Goal: Information Seeking & Learning: Learn about a topic

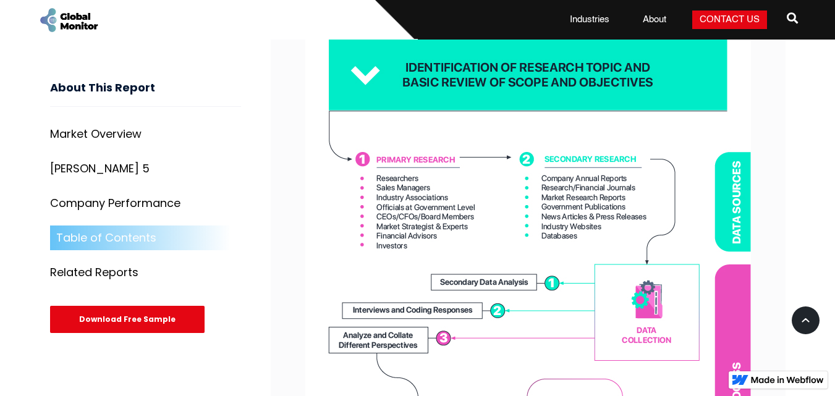
scroll to position [3630, 0]
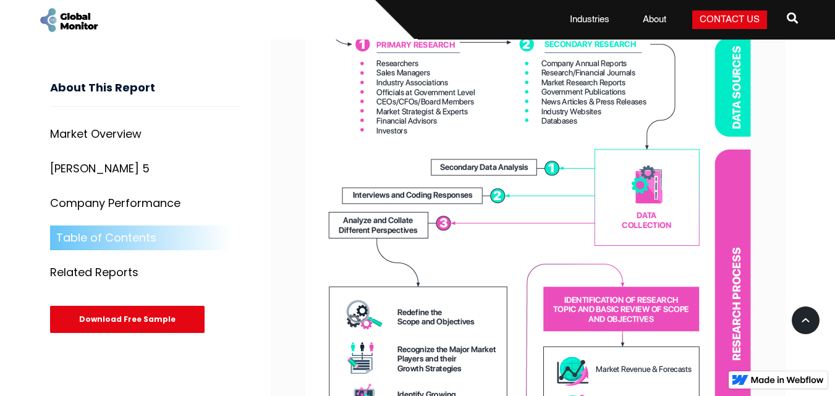
click at [87, 276] on div "Related Reports" at bounding box center [94, 272] width 88 height 12
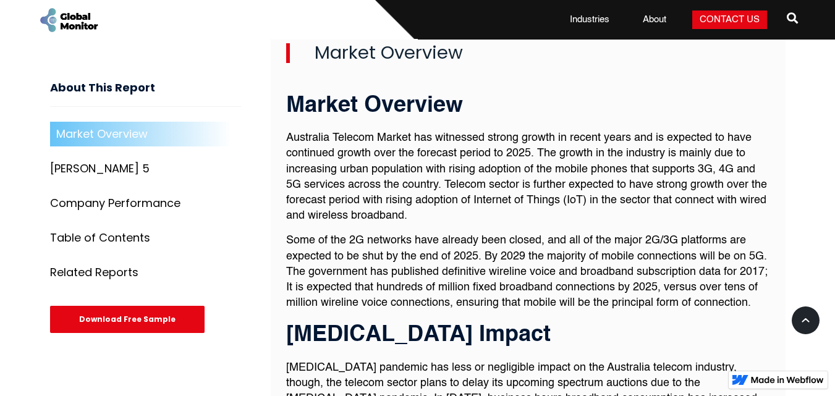
scroll to position [309, 0]
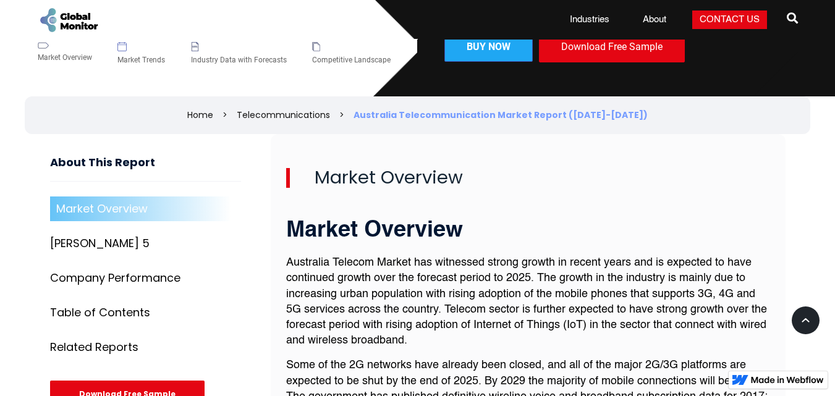
click at [445, 113] on div "Australia Telecommunication Market Report (2020-2025)" at bounding box center [500, 115] width 294 height 12
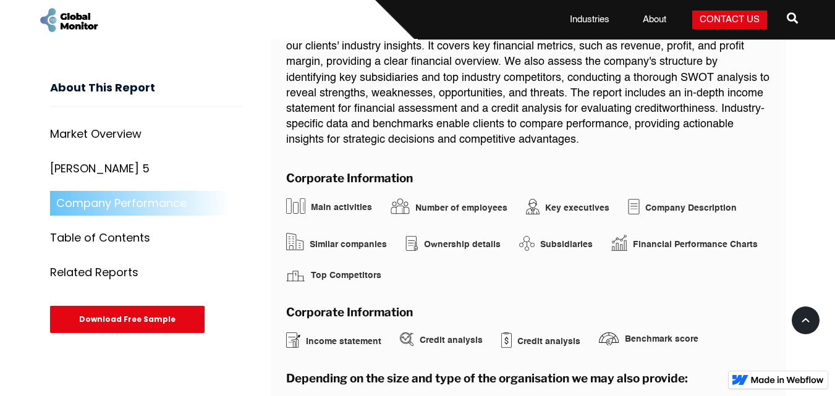
scroll to position [2348, 0]
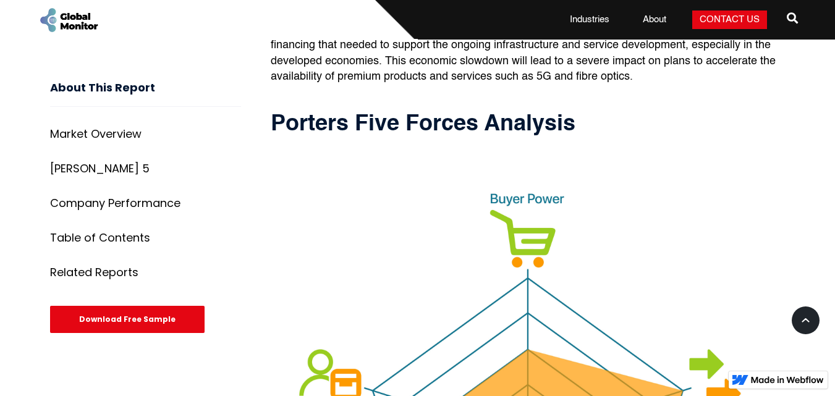
scroll to position [5237, 0]
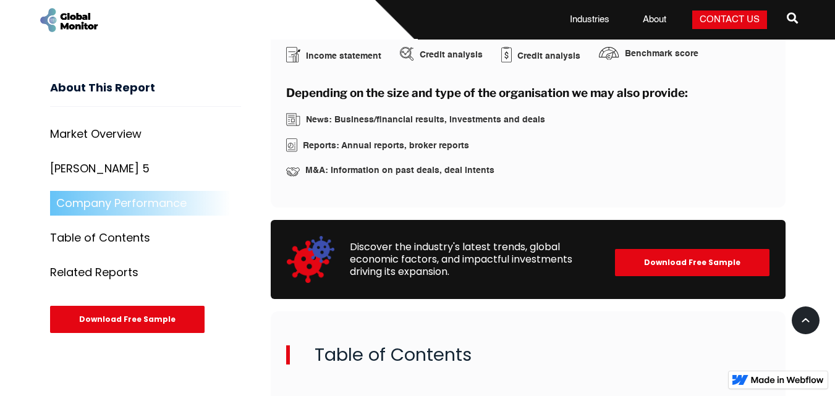
scroll to position [2455, 0]
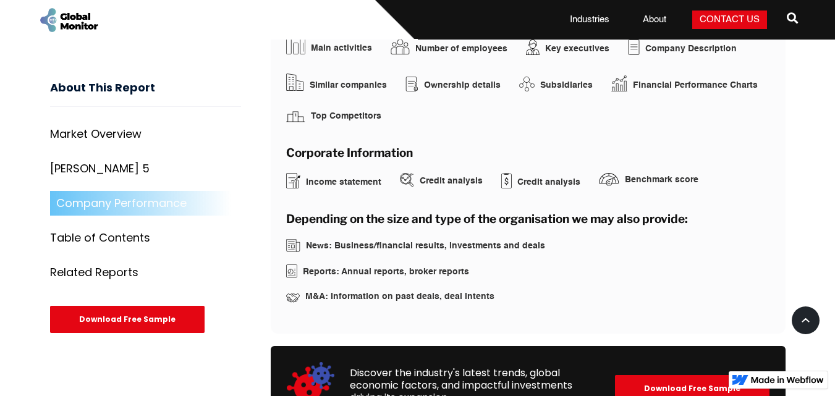
click at [288, 264] on img at bounding box center [291, 271] width 11 height 14
click at [289, 264] on img at bounding box center [291, 271] width 11 height 14
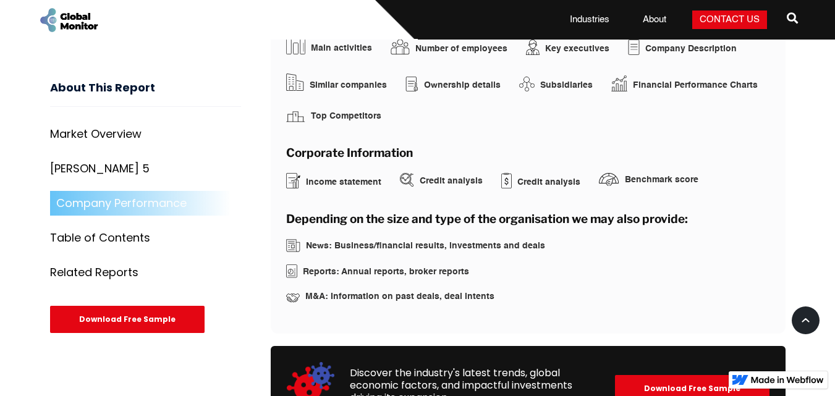
click at [289, 264] on img at bounding box center [291, 271] width 11 height 14
drag, startPoint x: 298, startPoint y: 260, endPoint x: 377, endPoint y: 262, distance: 79.1
click at [380, 264] on div "Reports: Annual reports, broker reports" at bounding box center [528, 271] width 484 height 14
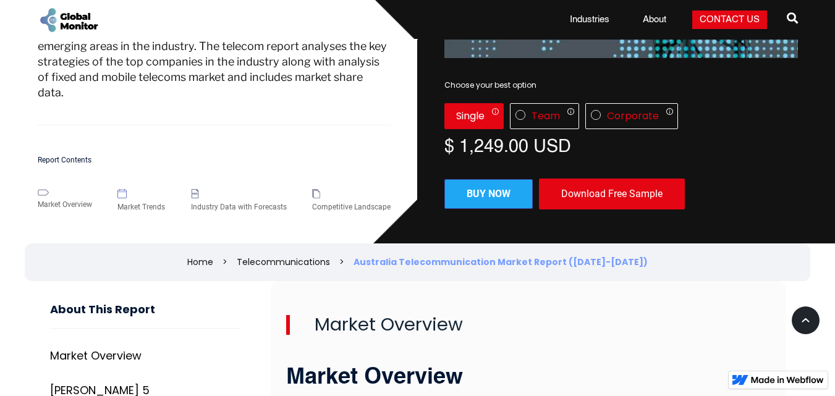
scroll to position [185, 0]
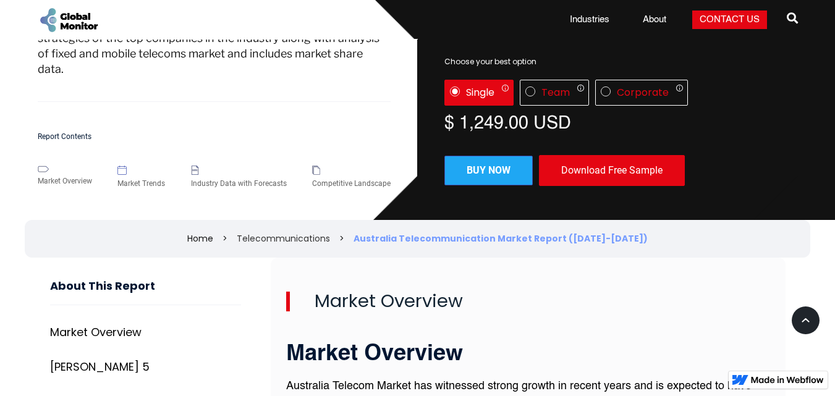
click at [330, 240] on link "Telecommunications" at bounding box center [283, 238] width 93 height 12
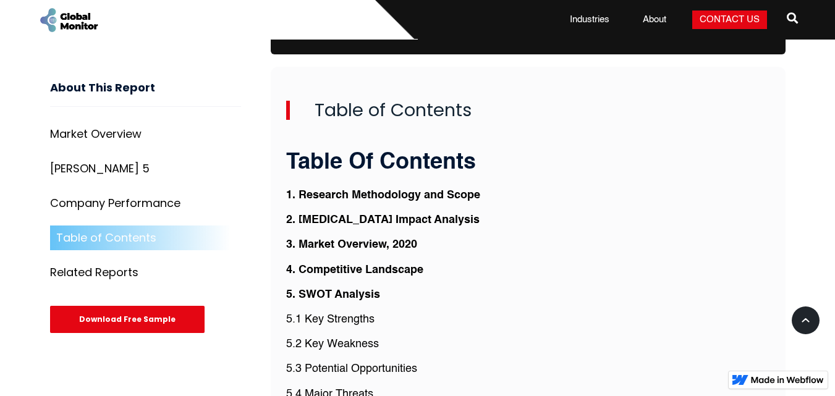
scroll to position [2842, 0]
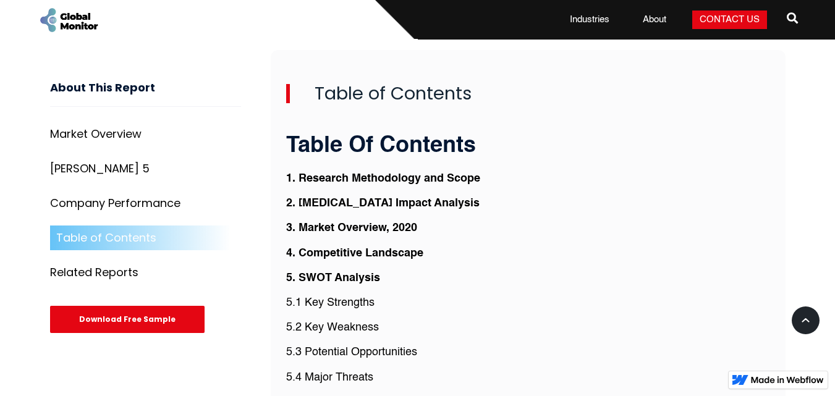
click at [386, 222] on strong "3. Market Overview, 2020" at bounding box center [351, 227] width 131 height 11
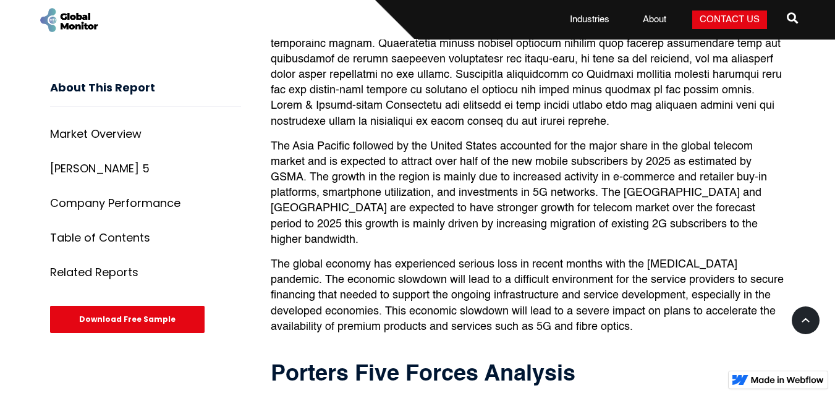
scroll to position [4434, 0]
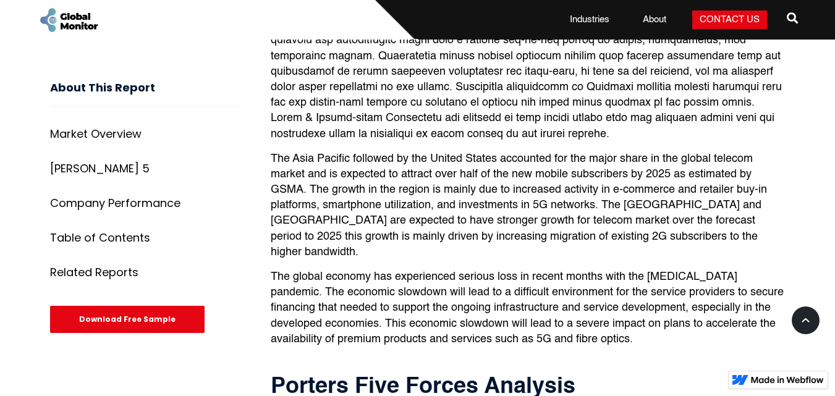
click at [108, 93] on h3 "About This Report" at bounding box center [145, 94] width 191 height 25
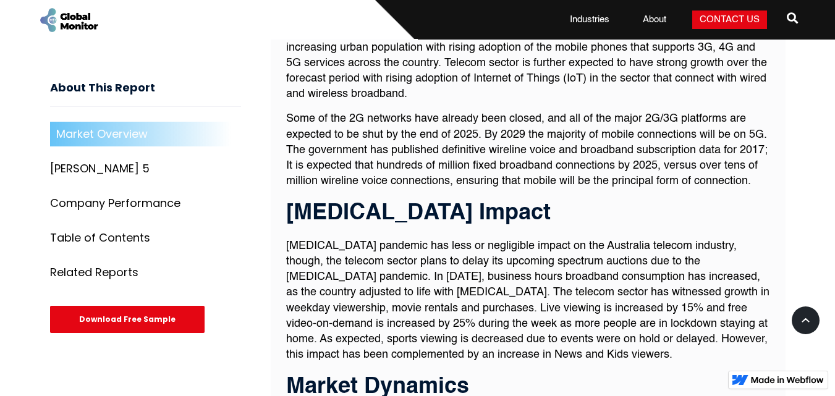
scroll to position [556, 0]
click at [151, 321] on div "Download Free Sample" at bounding box center [127, 319] width 154 height 27
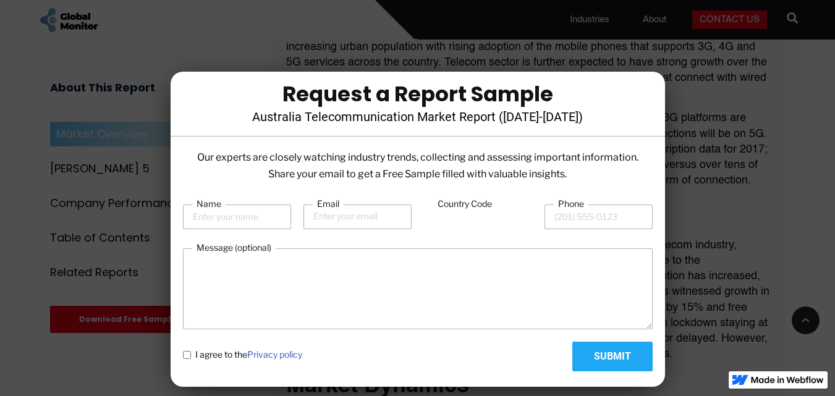
click at [715, 235] on div at bounding box center [417, 198] width 835 height 396
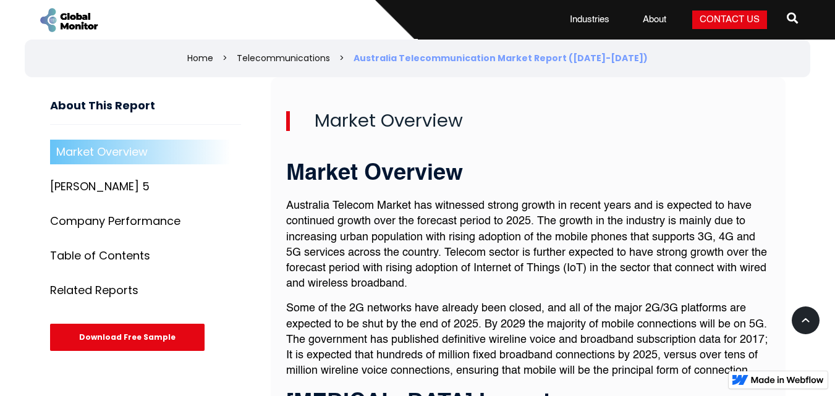
scroll to position [371, 0]
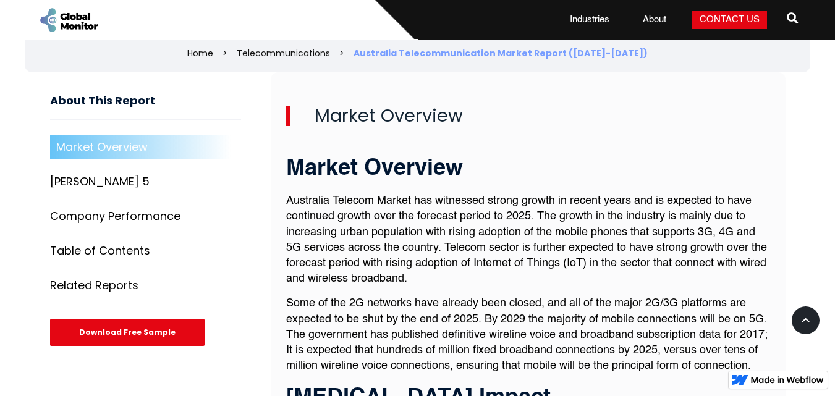
click at [71, 103] on h3 "About This Report" at bounding box center [145, 107] width 191 height 25
click at [140, 114] on h3 "About This Report" at bounding box center [145, 107] width 191 height 25
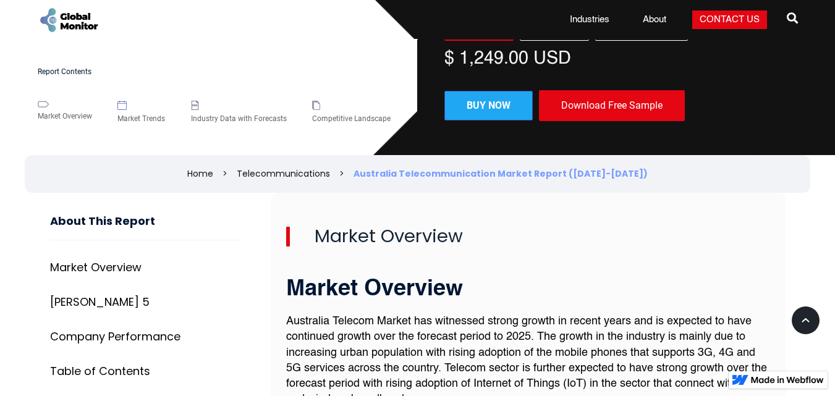
scroll to position [433, 0]
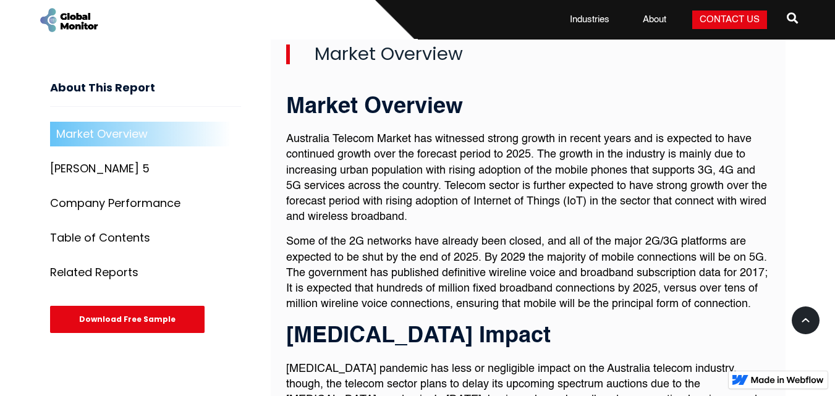
click at [71, 166] on div "Porter 5" at bounding box center [99, 169] width 99 height 12
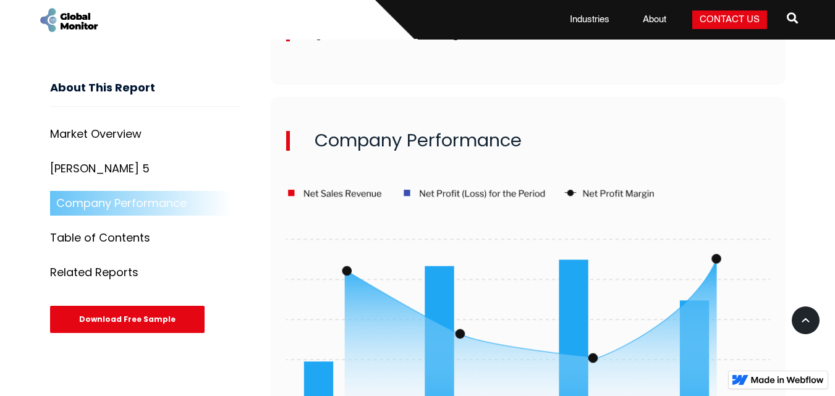
click at [134, 241] on div "Table of Contents" at bounding box center [100, 238] width 100 height 12
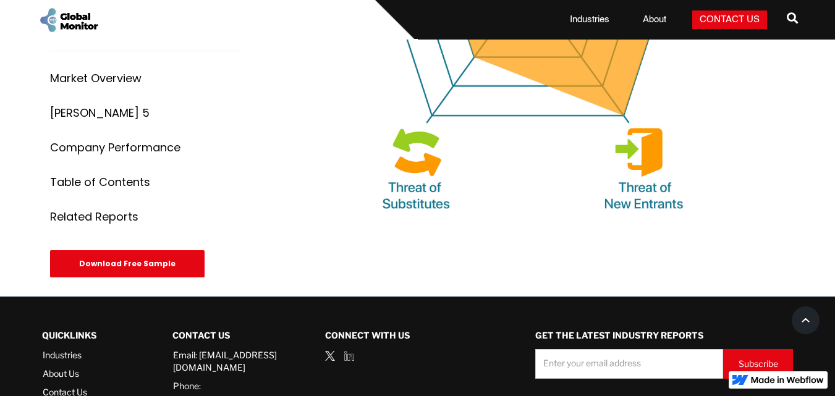
scroll to position [5237, 0]
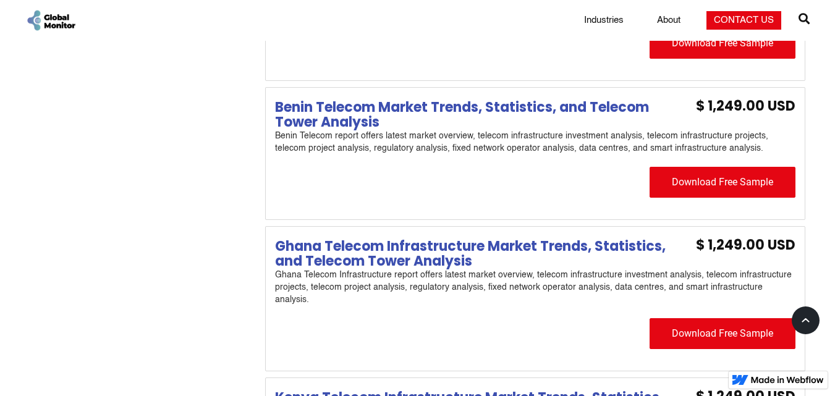
scroll to position [865, 0]
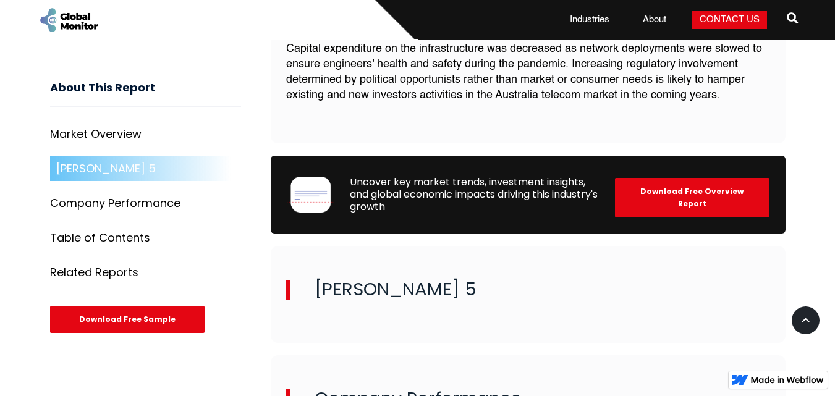
scroll to position [1456, 0]
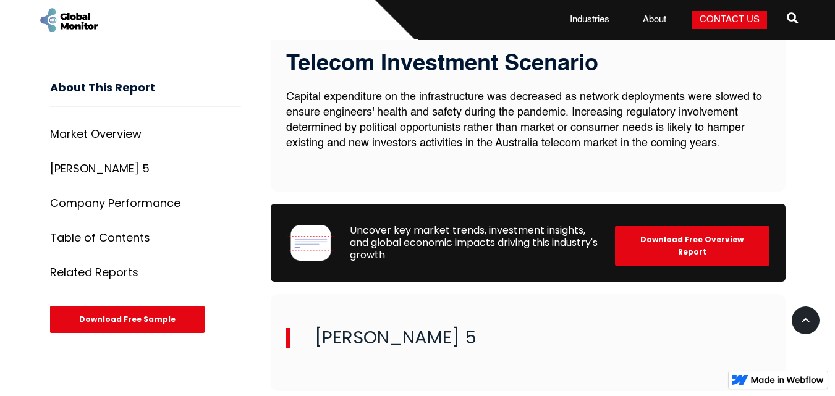
click at [661, 238] on div "Download Free Overview Report" at bounding box center [692, 246] width 154 height 40
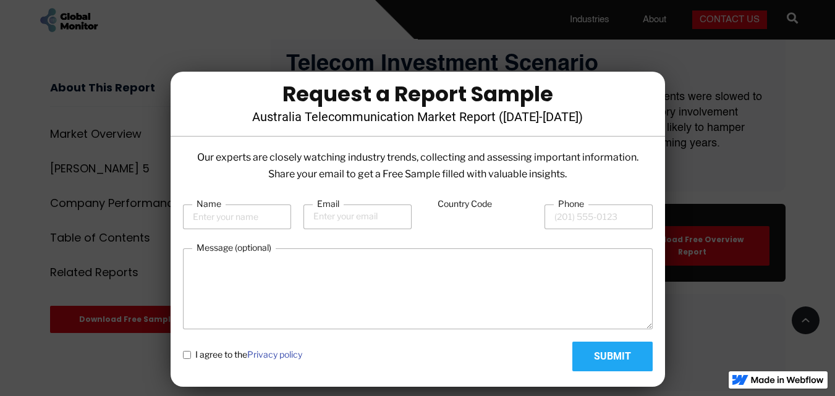
click at [796, 206] on div at bounding box center [417, 198] width 835 height 396
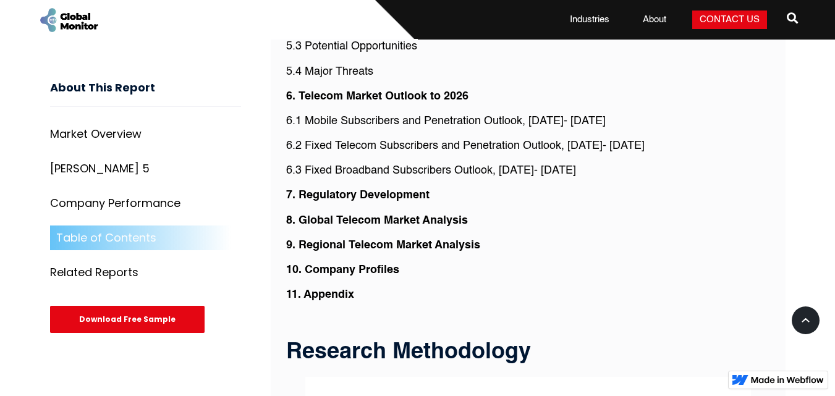
scroll to position [3186, 0]
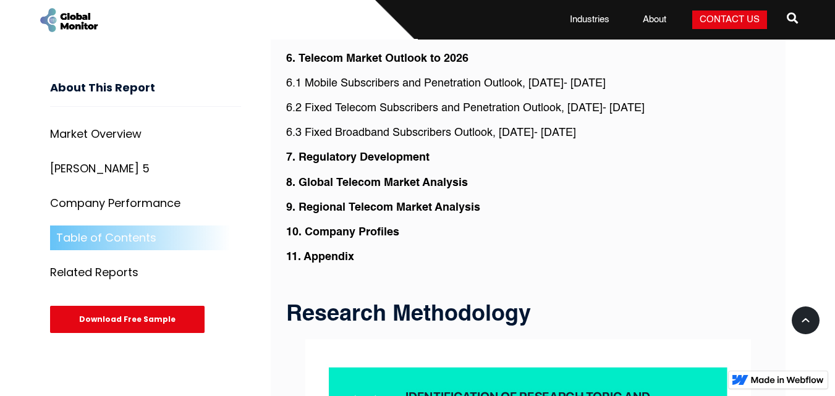
click at [381, 177] on strong "8. Global Telecom Market Analysis" at bounding box center [377, 182] width 182 height 11
click at [421, 177] on strong "8. Global Telecom Market Analysis" at bounding box center [377, 182] width 182 height 11
drag, startPoint x: 421, startPoint y: 177, endPoint x: 351, endPoint y: 187, distance: 70.4
click at [421, 178] on strong "8. Global Telecom Market Analysis" at bounding box center [377, 182] width 182 height 11
click at [289, 180] on p "8. Global Telecom Market Analysis" at bounding box center [528, 182] width 484 height 15
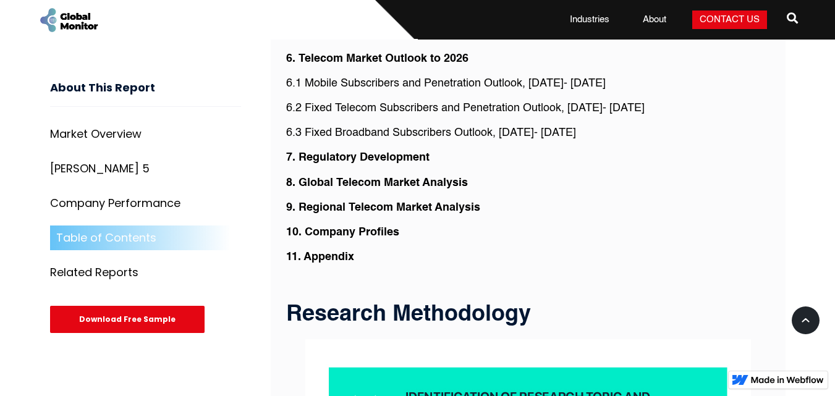
click at [289, 179] on strong "8. Global Telecom Market Analysis" at bounding box center [377, 182] width 182 height 11
click at [289, 177] on strong "8. Global Telecom Market Analysis" at bounding box center [377, 182] width 182 height 11
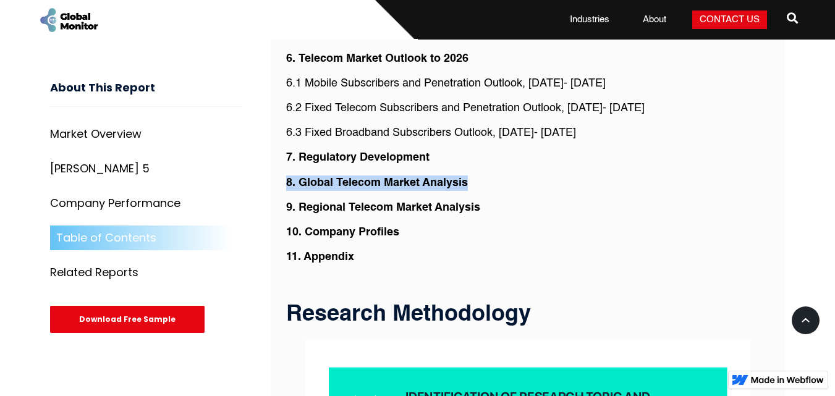
click at [289, 177] on strong "8. Global Telecom Market Analysis" at bounding box center [377, 182] width 182 height 11
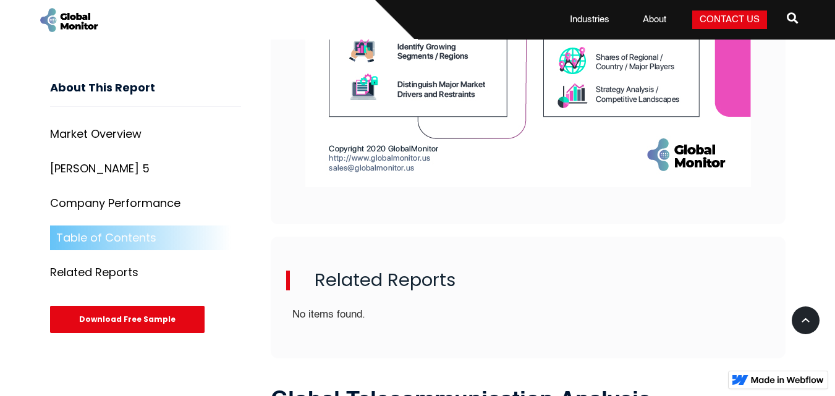
scroll to position [3939, 0]
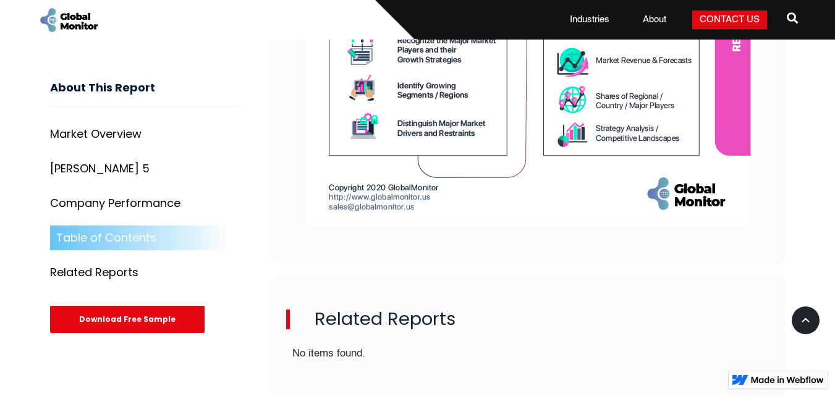
click at [586, 23] on link "Industries" at bounding box center [589, 20] width 54 height 12
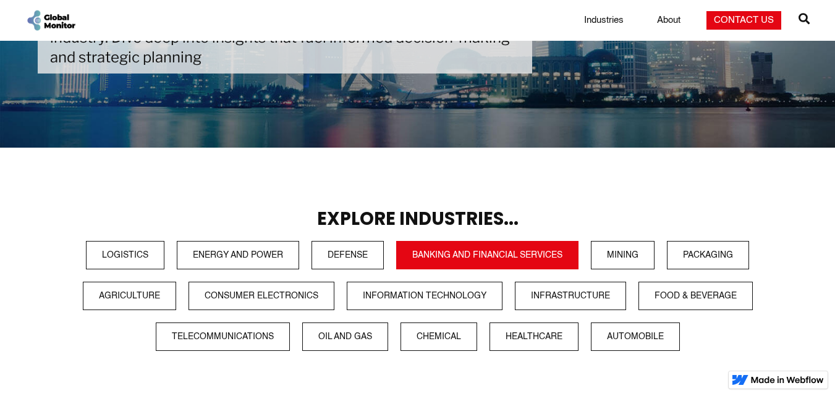
scroll to position [247, 0]
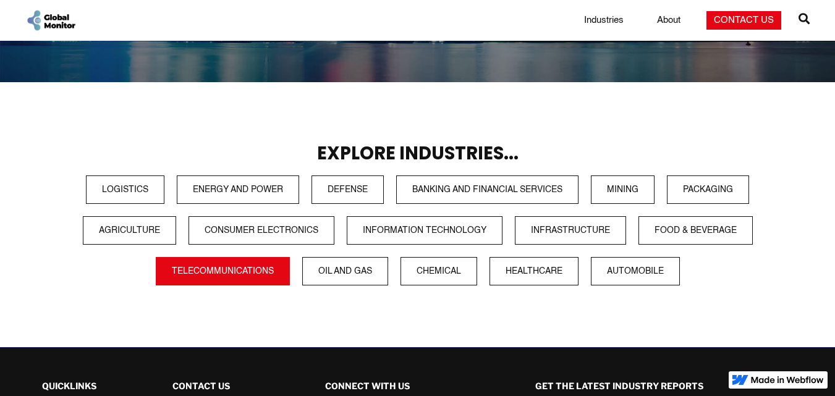
click at [247, 276] on link "Telecommunications" at bounding box center [223, 271] width 134 height 28
click at [278, 274] on link "Telecommunications" at bounding box center [223, 271] width 134 height 28
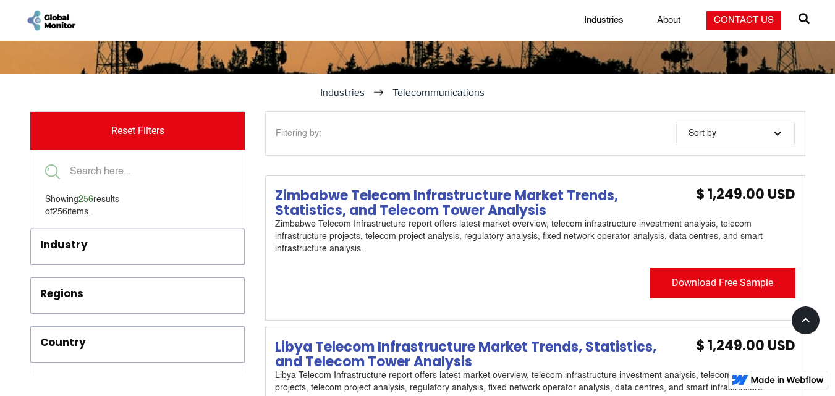
scroll to position [371, 0]
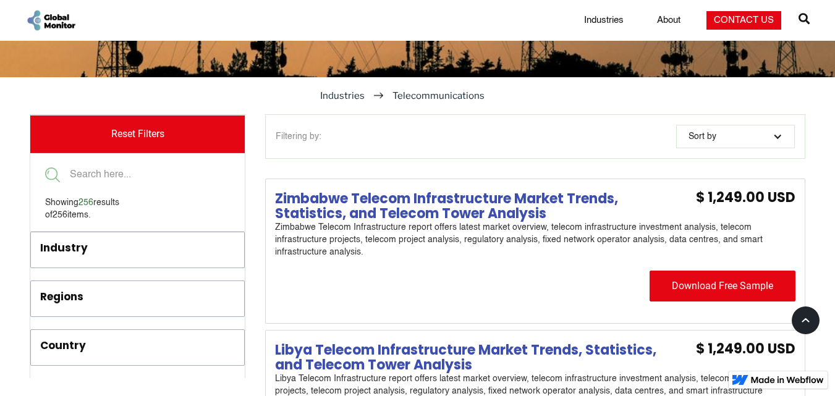
click at [143, 259] on div "Industry" at bounding box center [114, 250] width 148 height 20
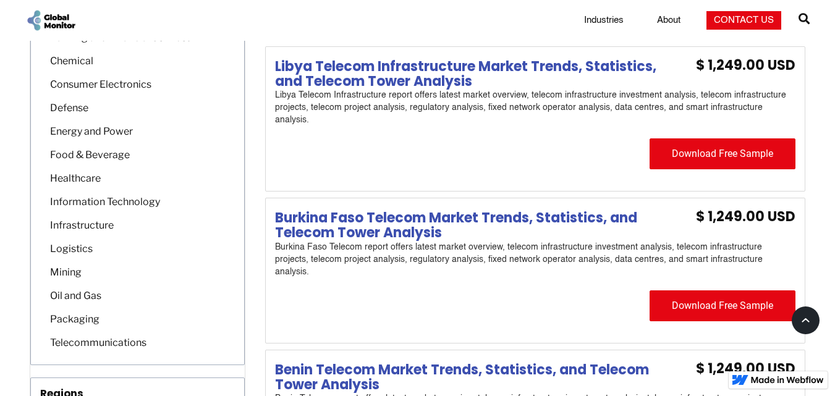
scroll to position [680, 0]
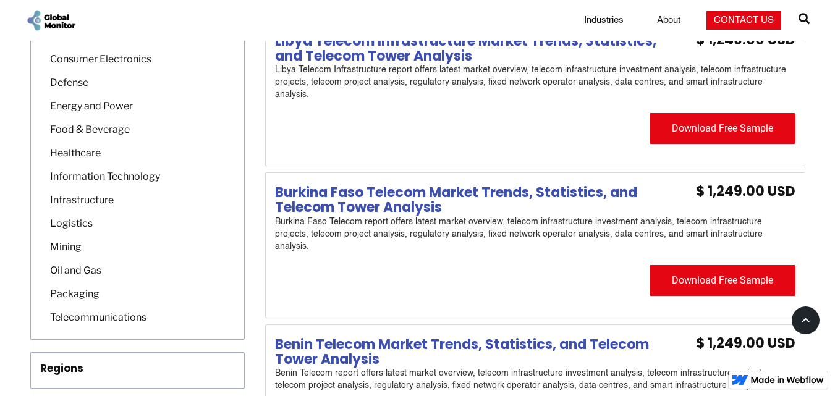
click at [145, 316] on div "Telecommunications" at bounding box center [95, 317] width 103 height 14
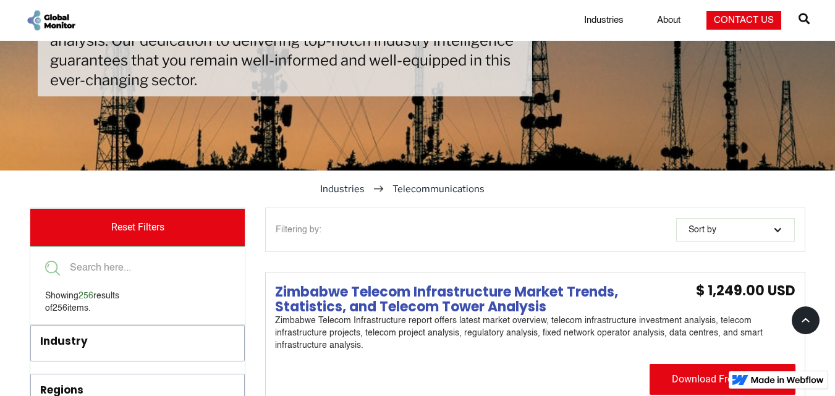
scroll to position [371, 0]
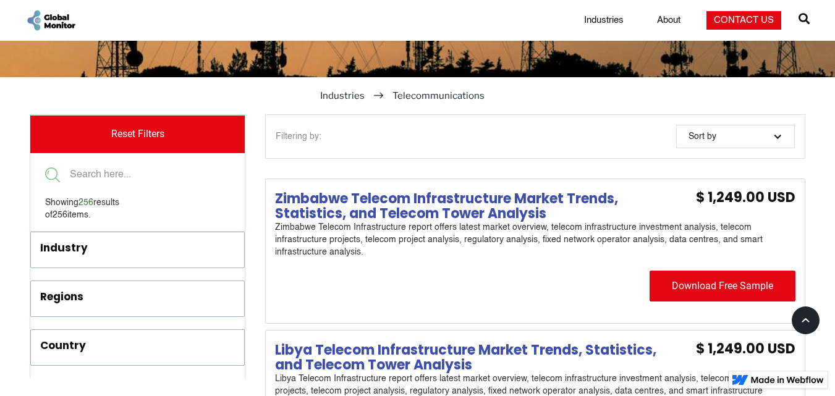
click at [727, 138] on div "Sort by" at bounding box center [735, 136] width 119 height 23
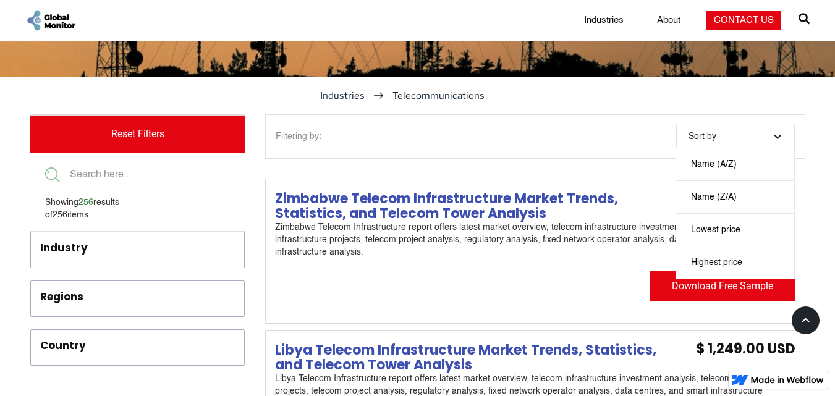
click at [503, 143] on div "Filtering by: Sort by Name (A/Z) Name (Z/A) Lowest price Highest price" at bounding box center [535, 136] width 540 height 44
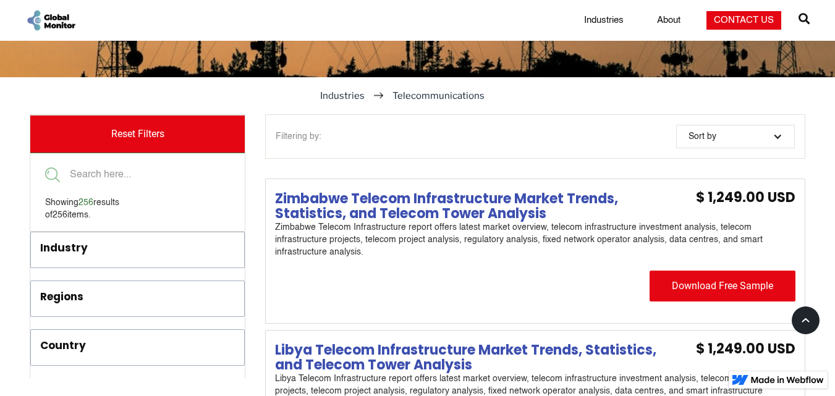
click at [126, 286] on link "Regions" at bounding box center [137, 298] width 213 height 35
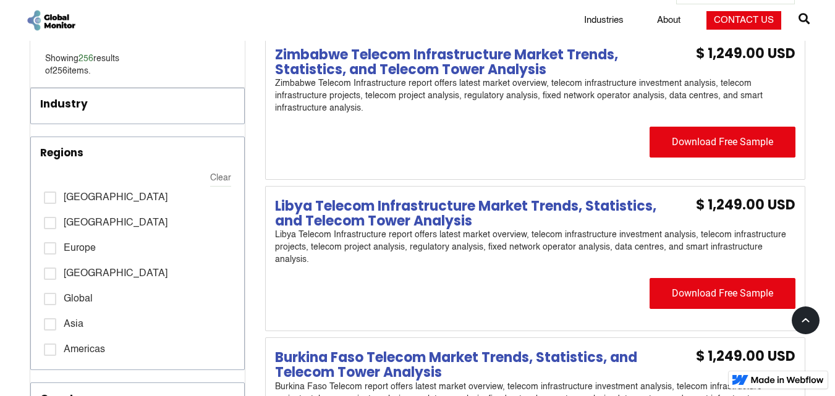
scroll to position [556, 0]
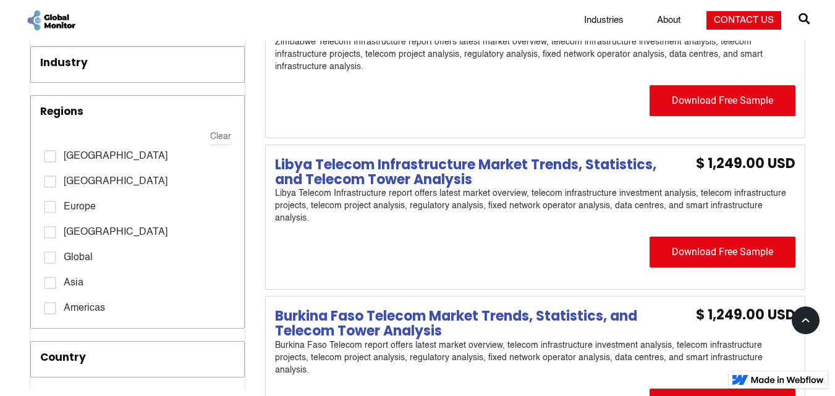
click at [48, 255] on div "filter" at bounding box center [50, 257] width 12 height 12
click at [48, 255] on input "Global [ 1 ]" at bounding box center [48, 257] width 8 height 8
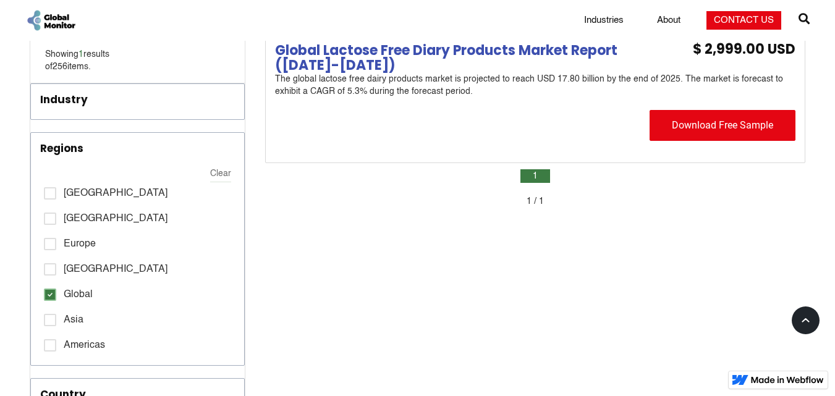
scroll to position [494, 0]
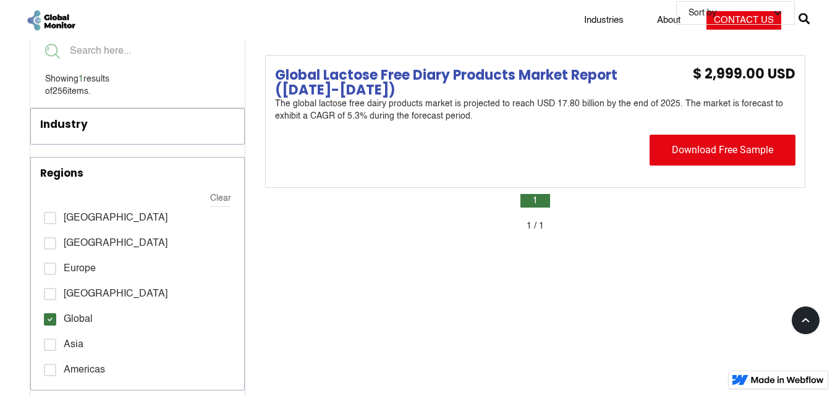
click at [51, 310] on label "Global [ 1 ]" at bounding box center [137, 319] width 187 height 22
click at [51, 315] on input "Global [ 1 ]" at bounding box center [48, 319] width 8 height 8
checkbox input "false"
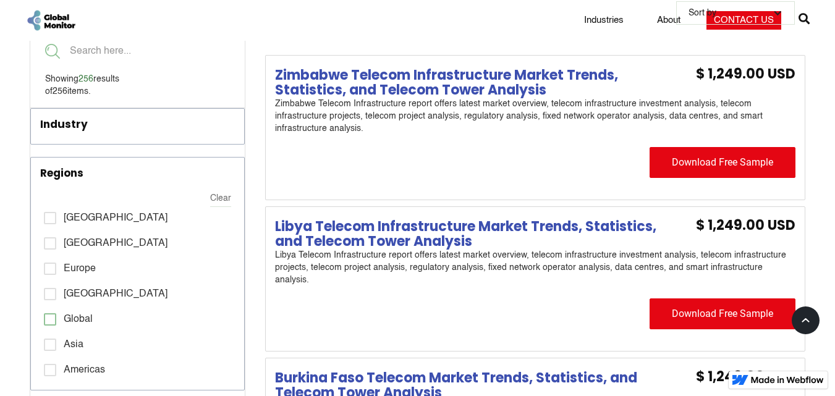
click at [51, 265] on div "filter" at bounding box center [50, 269] width 12 height 12
click at [51, 265] on input "Europe [ 34 ]" at bounding box center [48, 268] width 8 height 8
checkbox input "true"
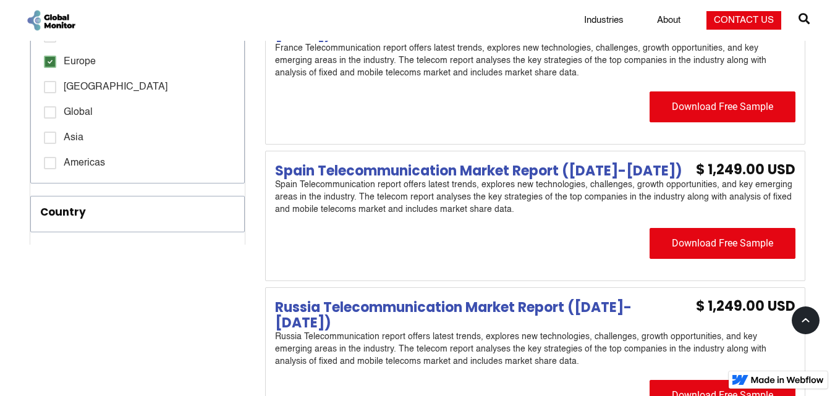
scroll to position [741, 0]
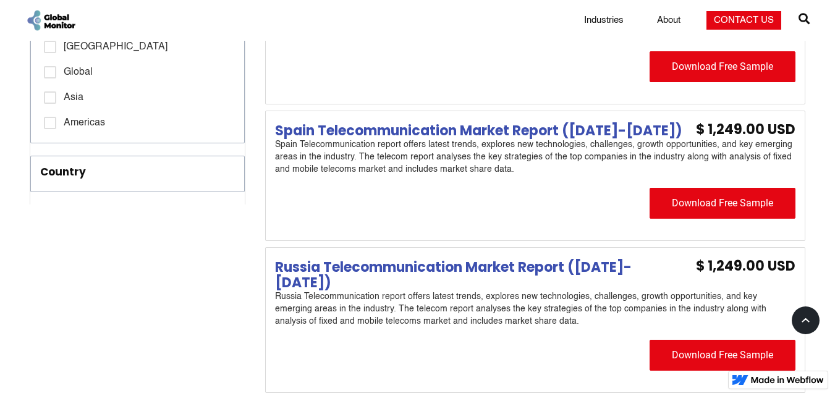
click at [167, 183] on div "Country" at bounding box center [114, 174] width 148 height 20
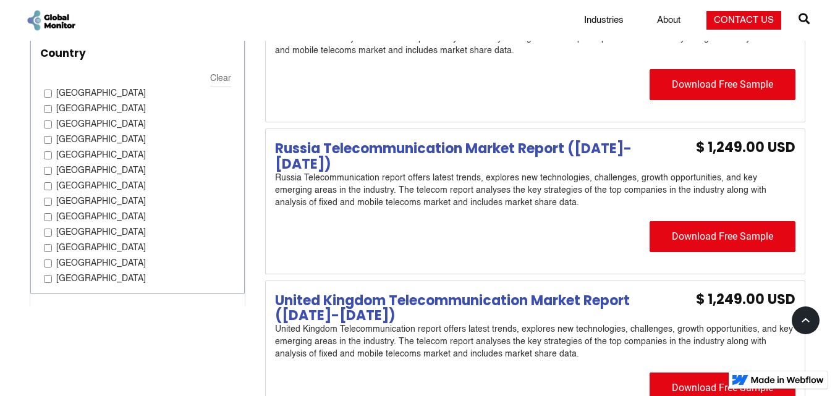
scroll to position [865, 0]
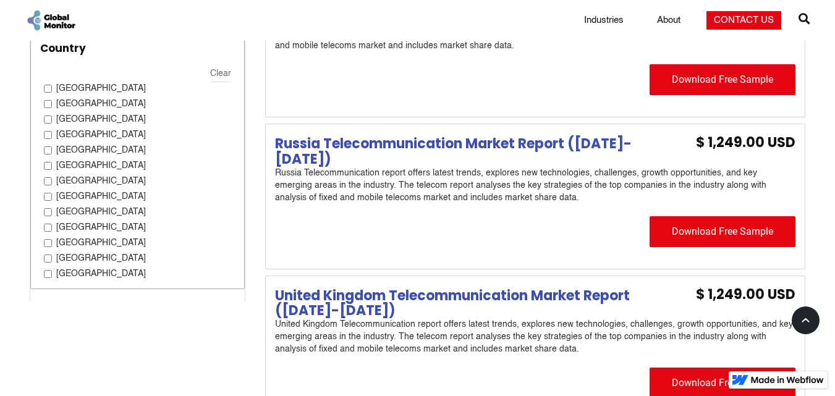
click at [46, 240] on input "[GEOGRAPHIC_DATA]" at bounding box center [48, 243] width 8 height 8
checkbox input "true"
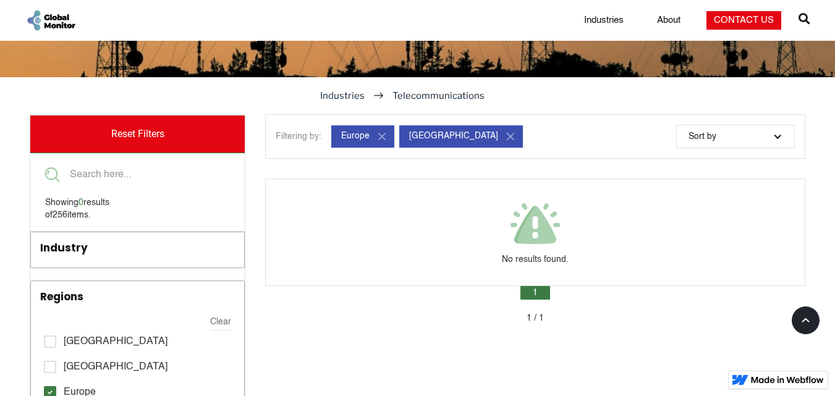
scroll to position [309, 0]
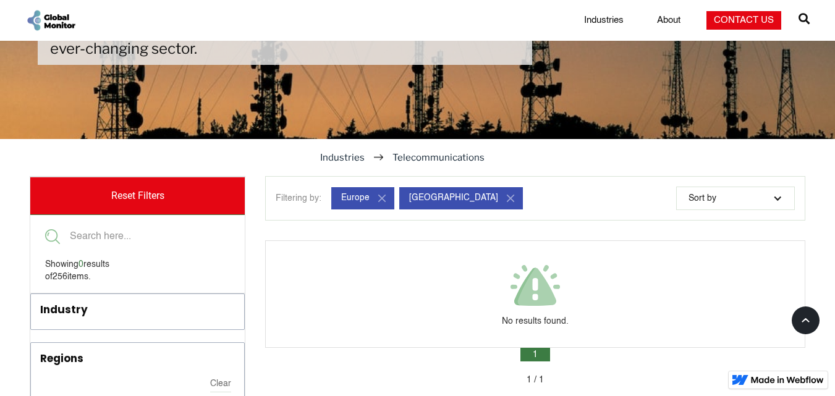
click at [378, 200] on img "filter" at bounding box center [381, 198] width 15 height 15
checkbox input "false"
click at [435, 202] on img "filter" at bounding box center [442, 198] width 15 height 15
checkbox input "false"
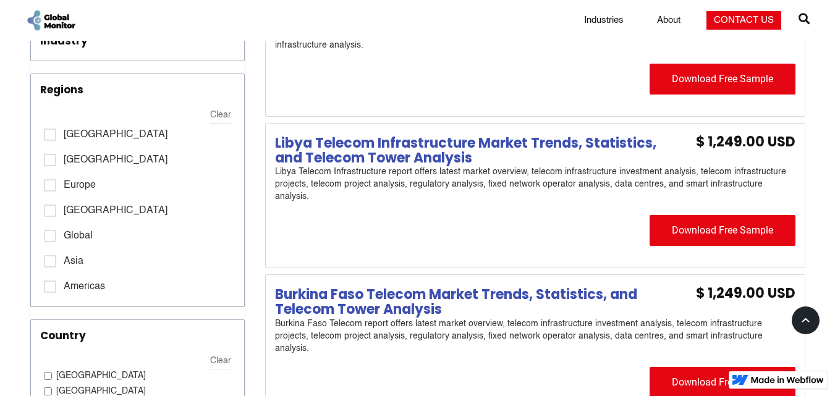
scroll to position [556, 0]
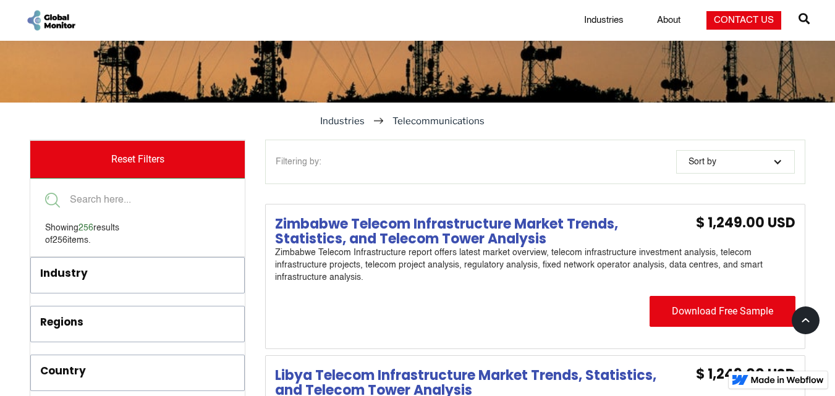
scroll to position [371, 0]
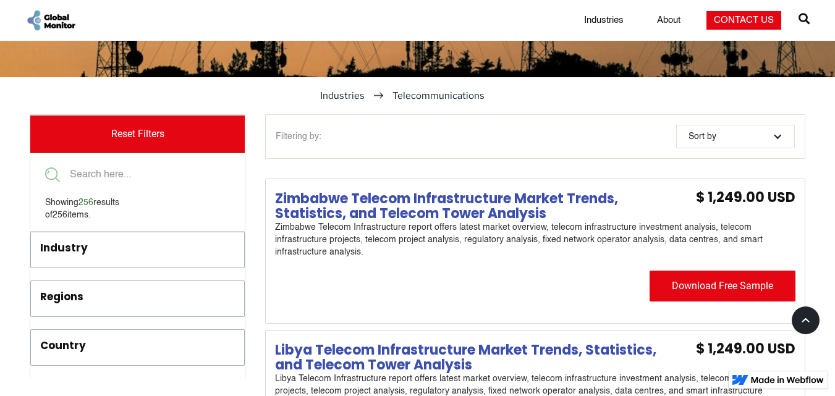
click at [54, 246] on div "Industry" at bounding box center [64, 247] width 48 height 15
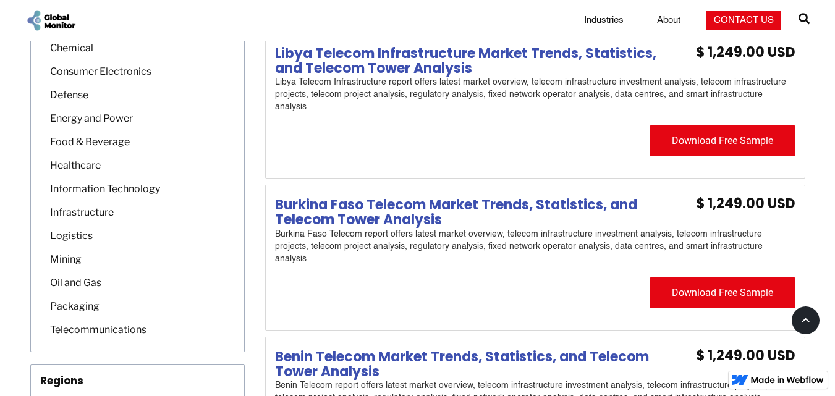
scroll to position [680, 0]
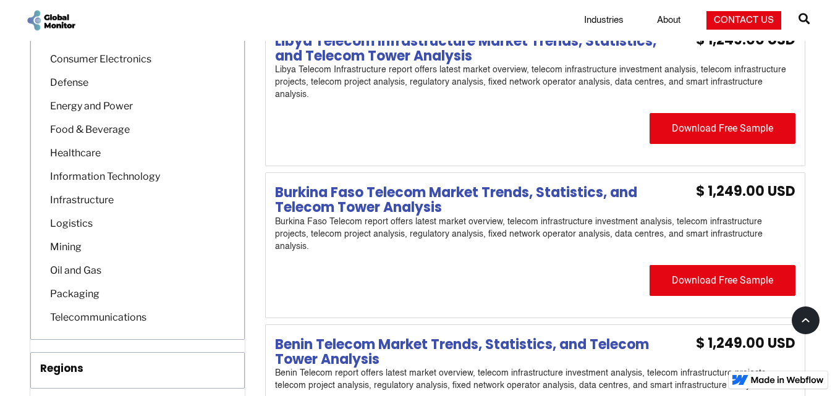
click at [98, 316] on div "Telecommunications" at bounding box center [95, 317] width 103 height 14
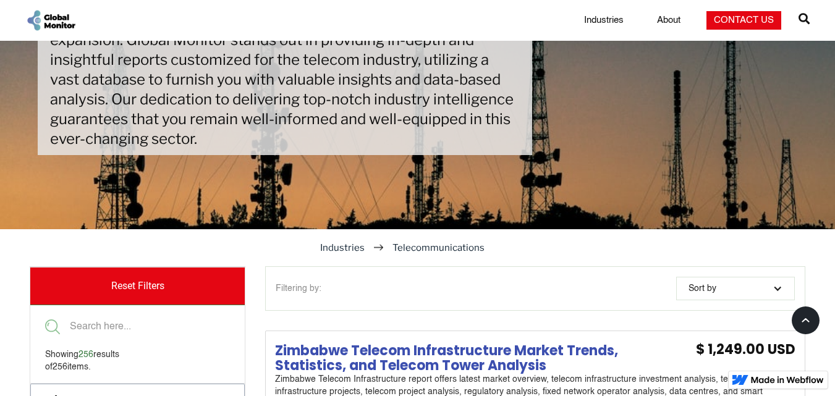
scroll to position [309, 0]
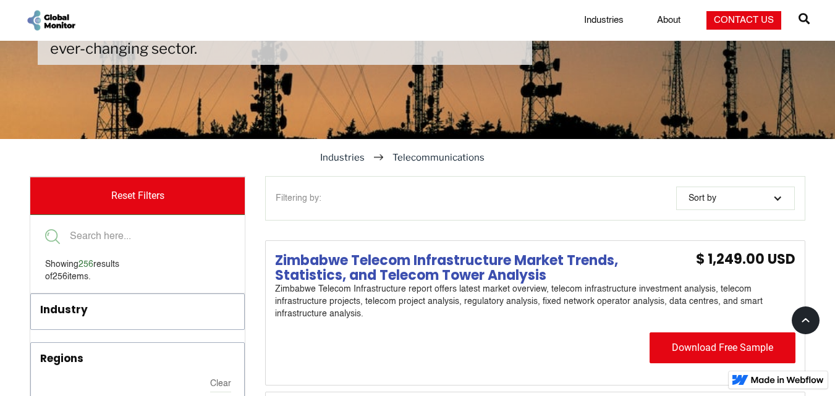
click at [760, 204] on div "Sort by" at bounding box center [735, 198] width 119 height 23
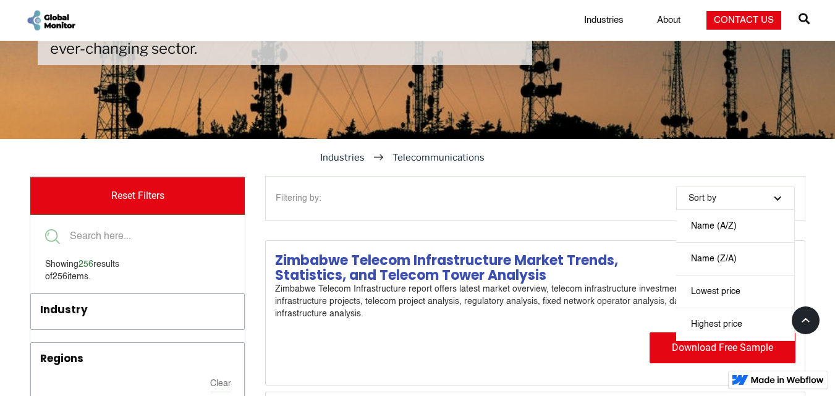
click at [704, 235] on link "Name (A/Z)" at bounding box center [735, 226] width 119 height 33
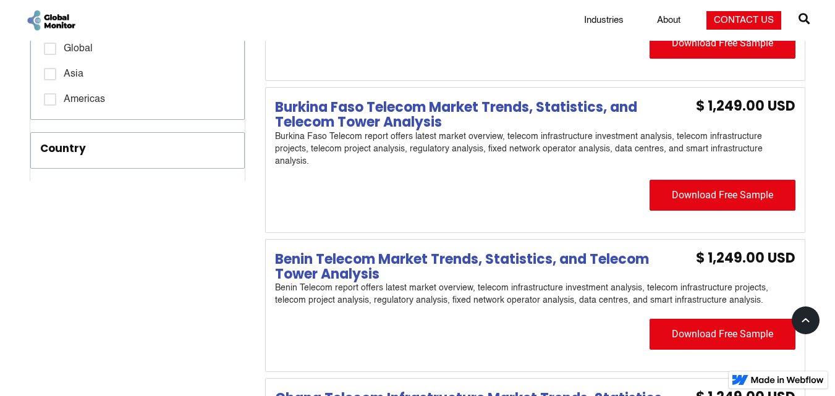
scroll to position [741, 0]
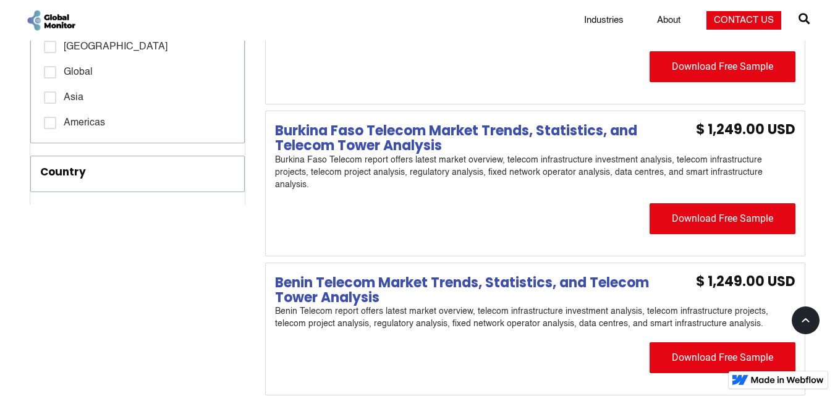
click at [96, 173] on div "Country" at bounding box center [114, 174] width 148 height 20
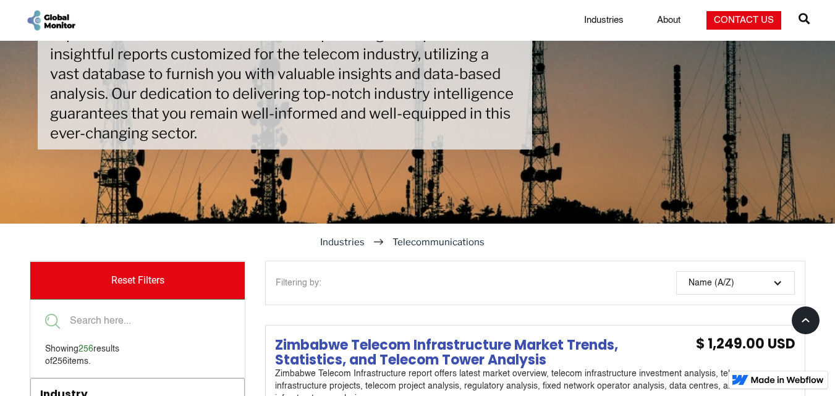
scroll to position [185, 0]
